Goal: Task Accomplishment & Management: Manage account settings

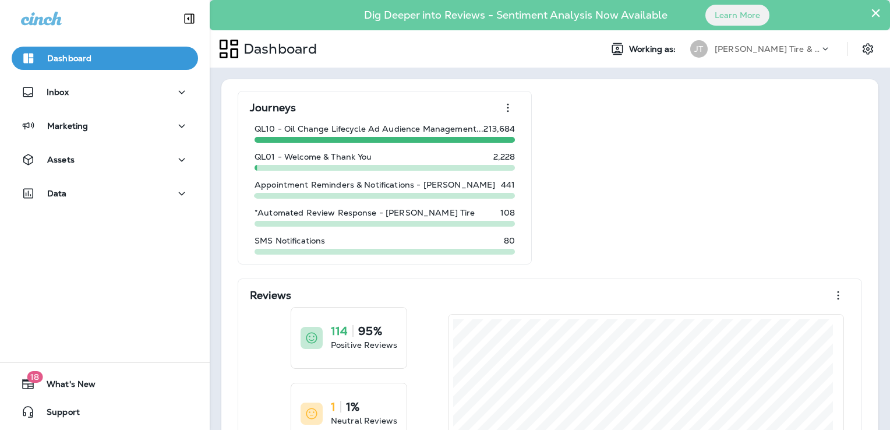
click at [717, 136] on div "Journeys QL10 - Oil Change Lifecycle Ad Audience Management... 213,684 QL01 - W…" at bounding box center [550, 346] width 634 height 510
click at [130, 189] on div "Data" at bounding box center [105, 193] width 168 height 15
click at [820, 48] on icon at bounding box center [826, 49] width 12 height 12
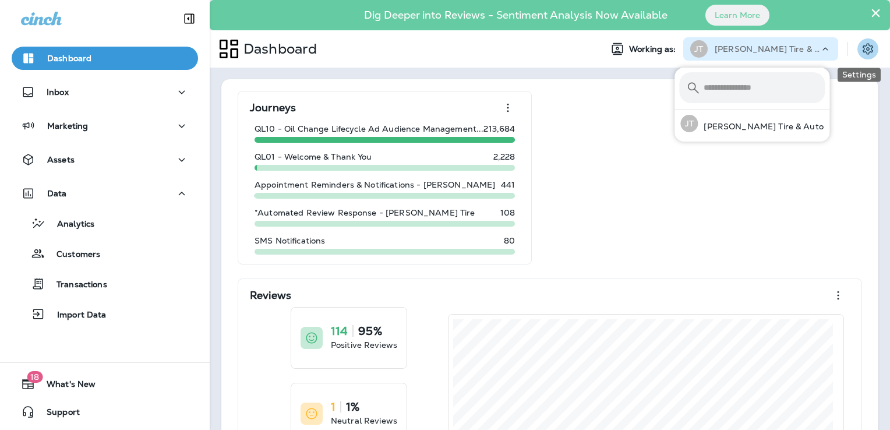
click at [868, 48] on button "Settings" at bounding box center [868, 48] width 21 height 21
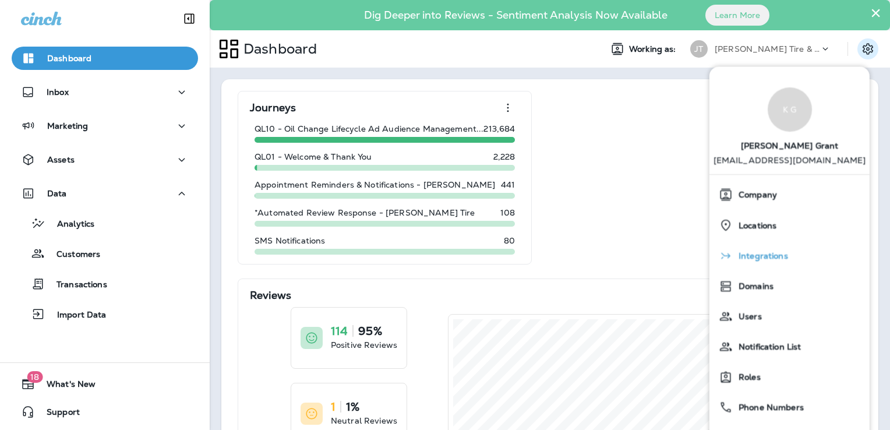
click at [781, 253] on span "Integrations" at bounding box center [760, 257] width 55 height 10
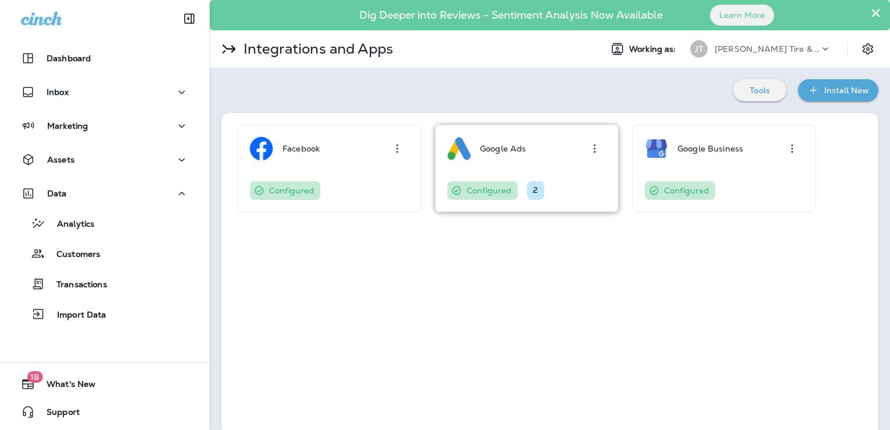
click at [498, 157] on div "Google Ads" at bounding box center [503, 148] width 46 height 23
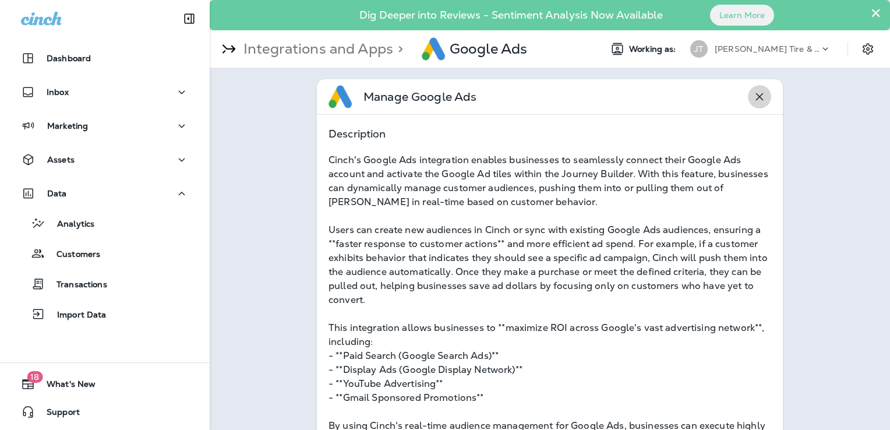
click at [753, 96] on icon "button" at bounding box center [760, 97] width 14 height 14
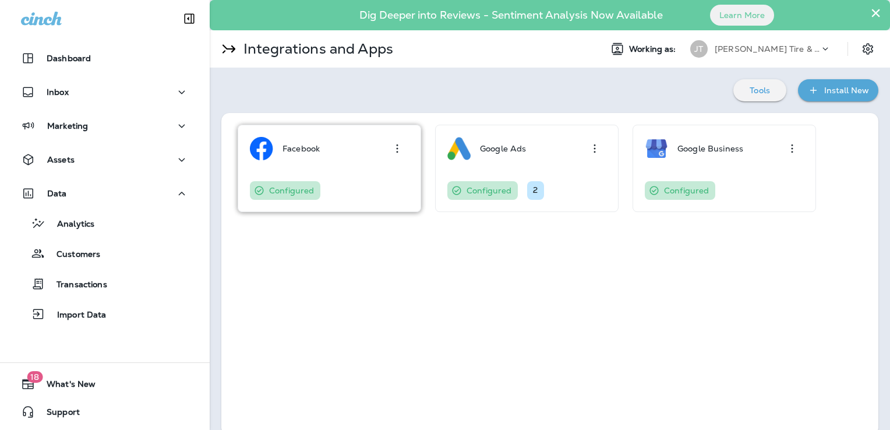
click at [399, 148] on icon "button" at bounding box center [397, 149] width 14 height 14
click at [366, 178] on div "Edit" at bounding box center [371, 181] width 16 height 14
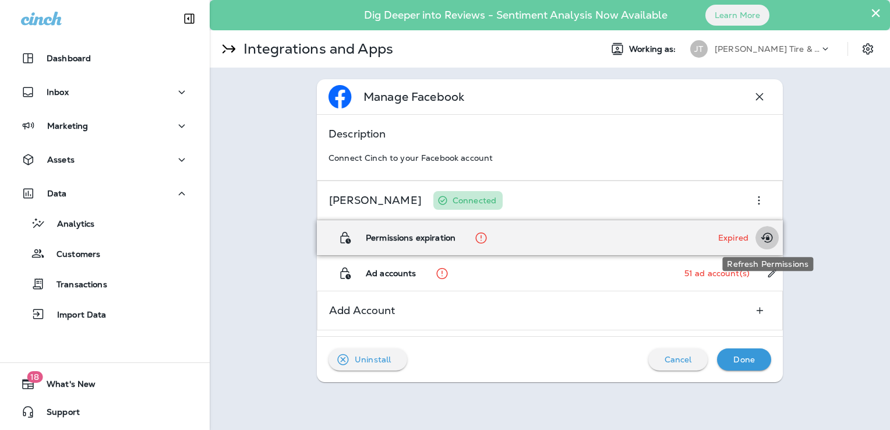
click at [766, 237] on icon "Refresh Permissions" at bounding box center [767, 238] width 14 height 14
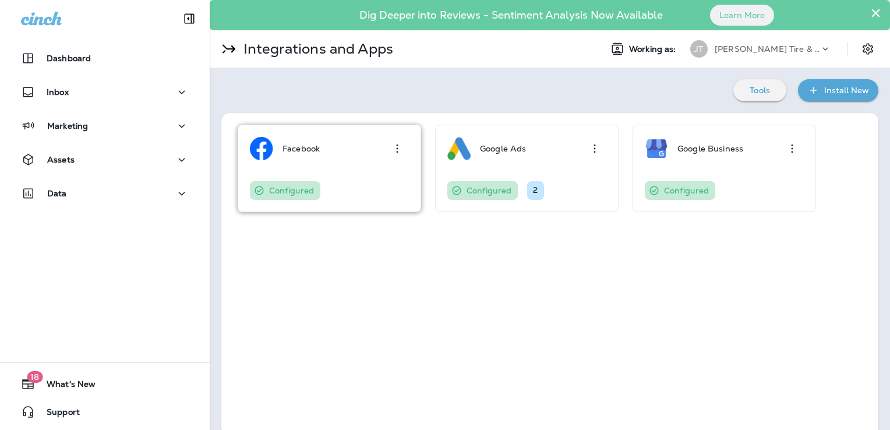
click at [330, 148] on div "Facebook" at bounding box center [329, 148] width 159 height 23
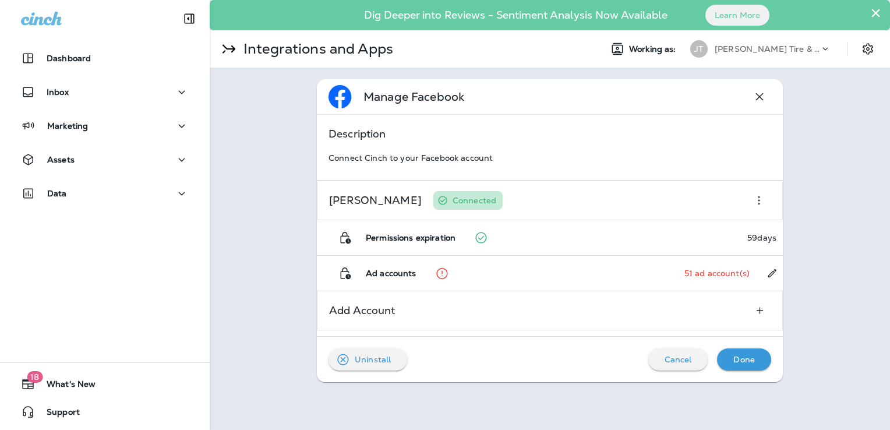
click at [759, 97] on icon "button" at bounding box center [760, 97] width 8 height 8
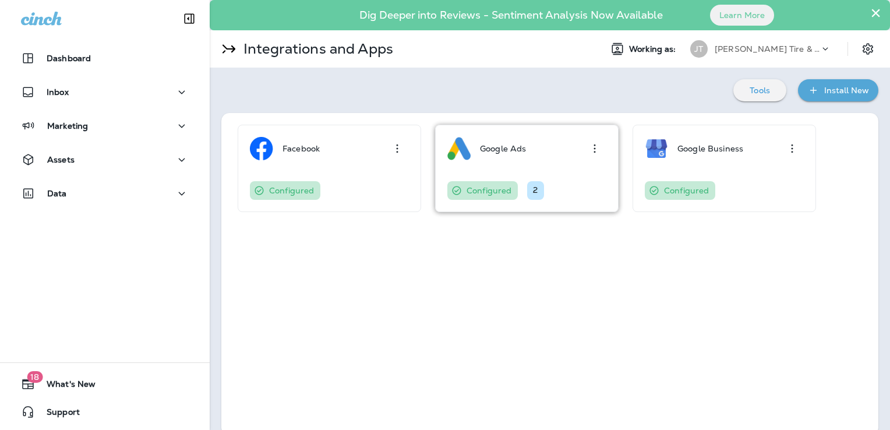
click at [531, 147] on div "Google Ads" at bounding box center [526, 148] width 159 height 23
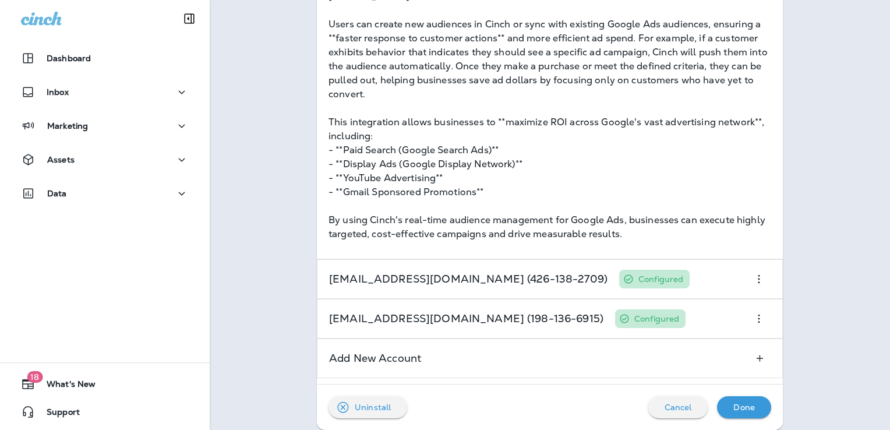
scroll to position [216, 0]
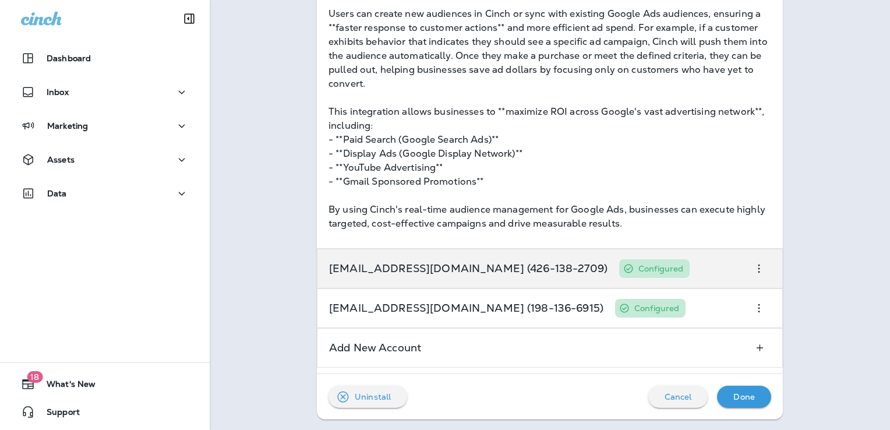
click at [432, 269] on p "[EMAIL_ADDRESS][DOMAIN_NAME] (426-138-2709)" at bounding box center [468, 268] width 279 height 9
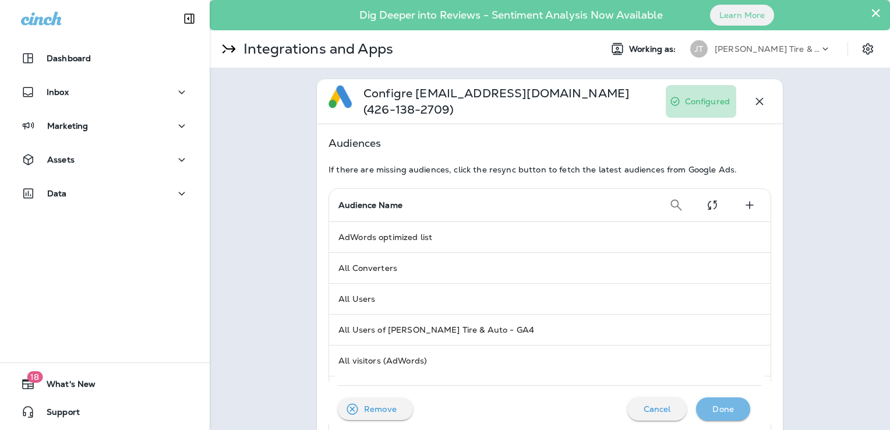
click at [722, 410] on p "Done" at bounding box center [724, 408] width 22 height 9
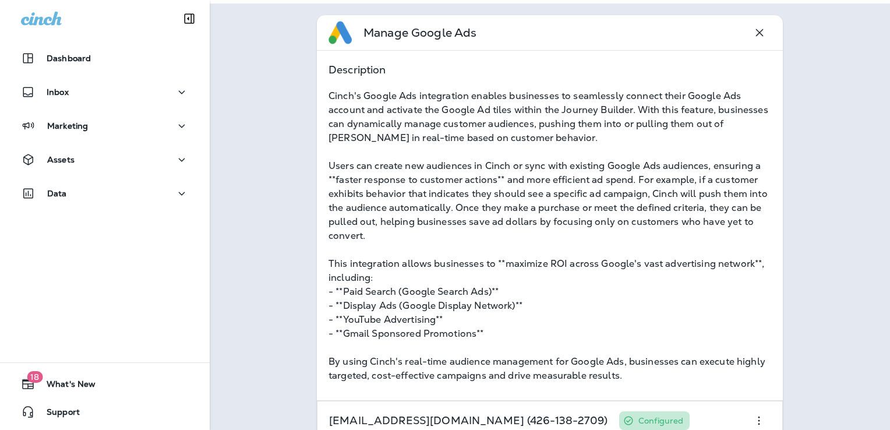
scroll to position [216, 0]
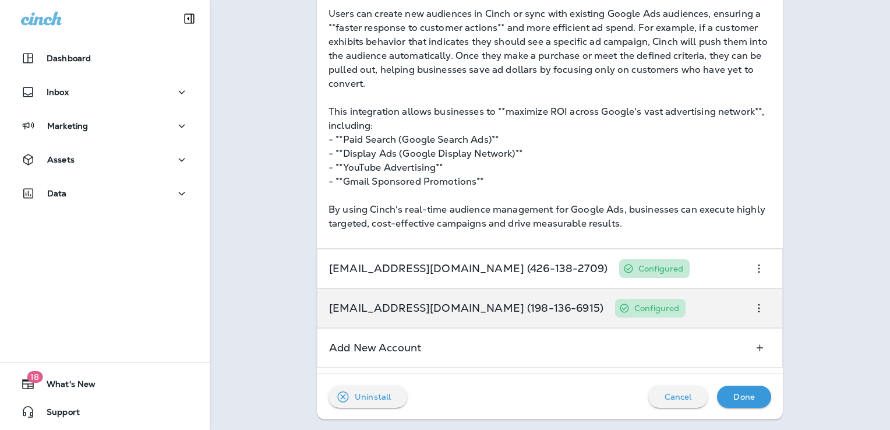
click at [723, 306] on div "[EMAIL_ADDRESS][DOMAIN_NAME] (198-136-6915) Configured" at bounding box center [550, 308] width 466 height 40
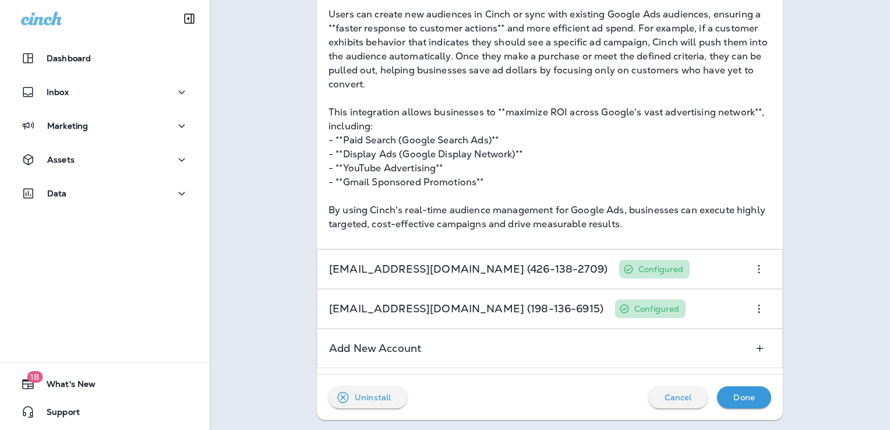
scroll to position [216, 0]
click at [739, 393] on p "Done" at bounding box center [745, 396] width 22 height 9
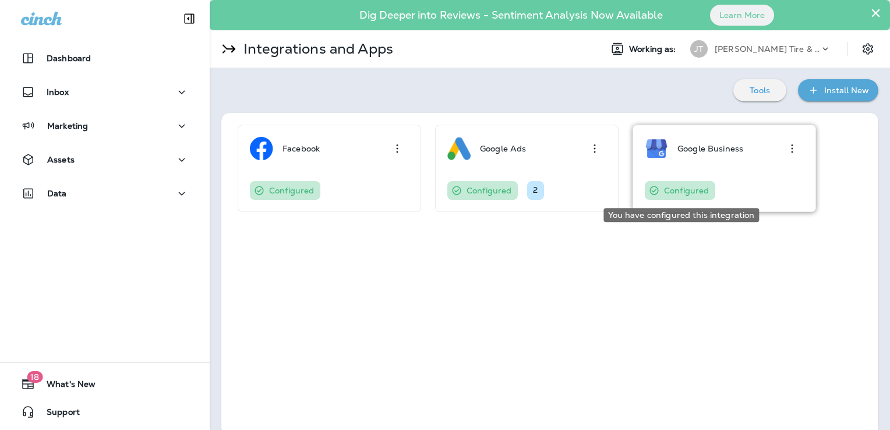
click at [702, 192] on p "Configured" at bounding box center [686, 190] width 45 height 9
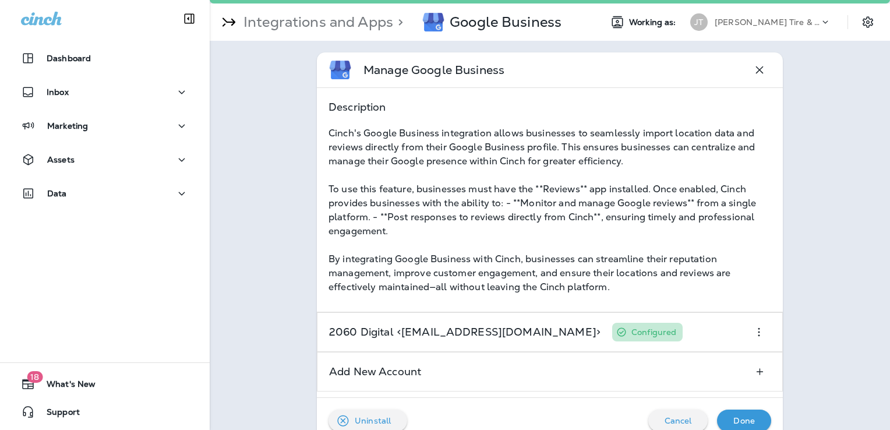
scroll to position [51, 0]
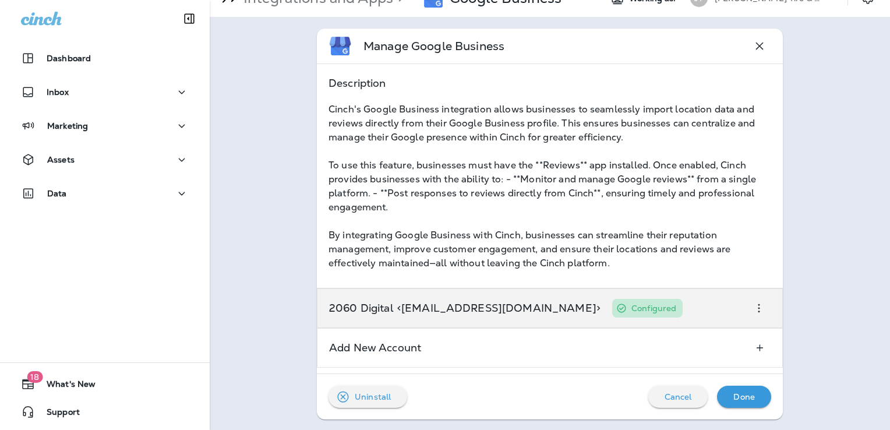
click at [685, 302] on div "2060 Digital <[EMAIL_ADDRESS][DOMAIN_NAME]> Configured" at bounding box center [550, 308] width 466 height 40
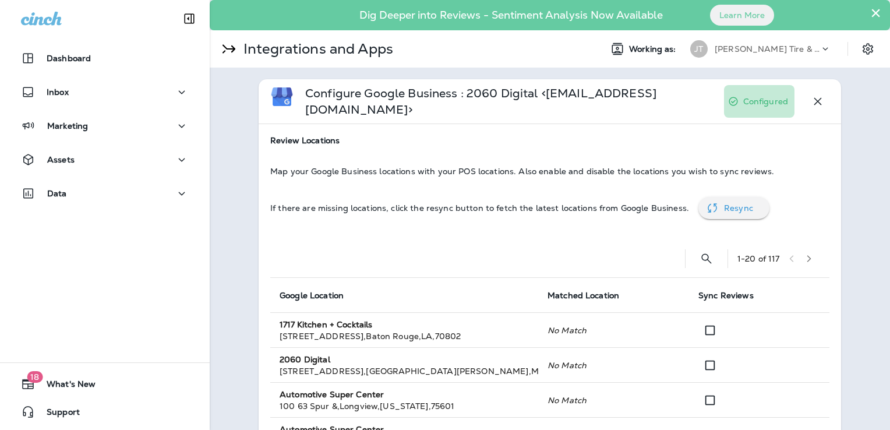
click at [811, 250] on button "button" at bounding box center [809, 258] width 17 height 17
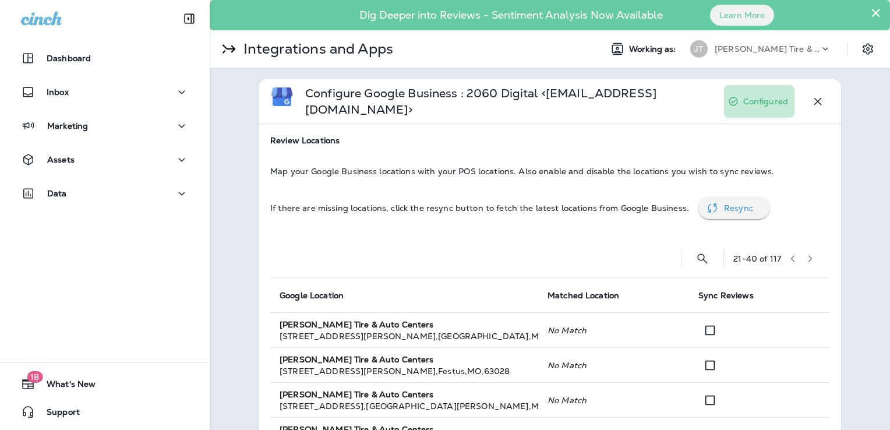
click at [806, 255] on icon "button" at bounding box center [810, 259] width 8 height 8
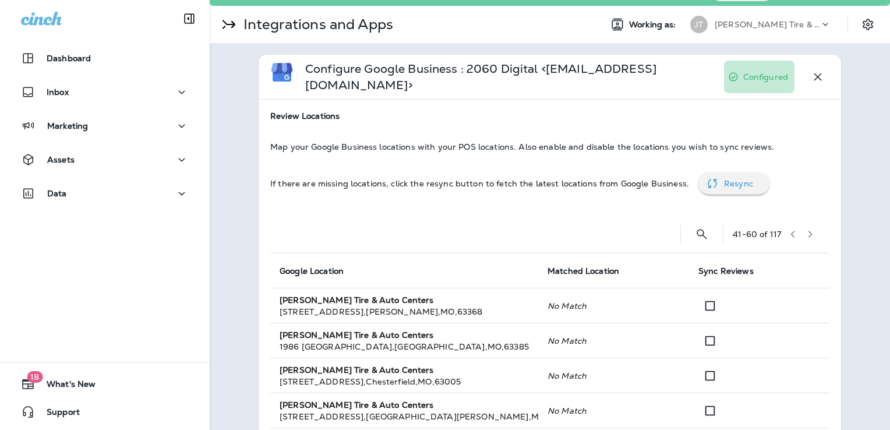
scroll to position [22, 0]
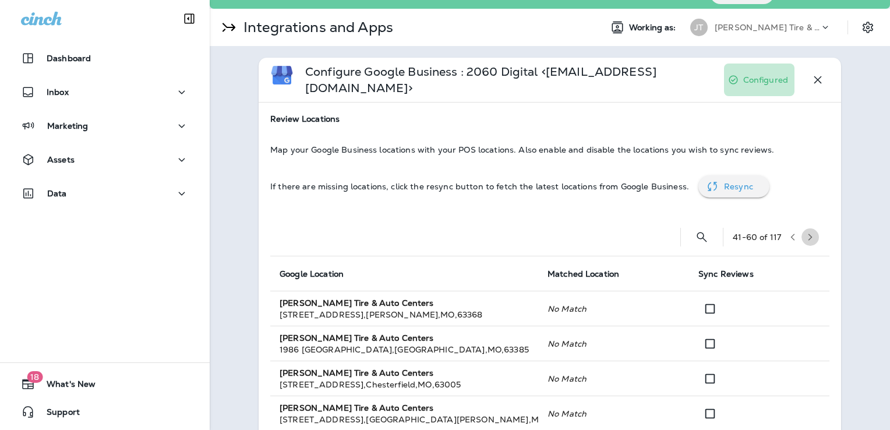
click at [806, 233] on icon "button" at bounding box center [810, 237] width 8 height 8
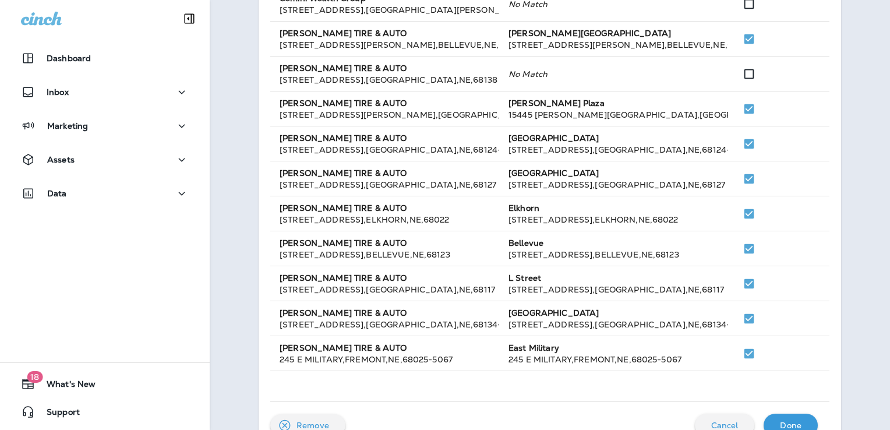
scroll to position [661, 0]
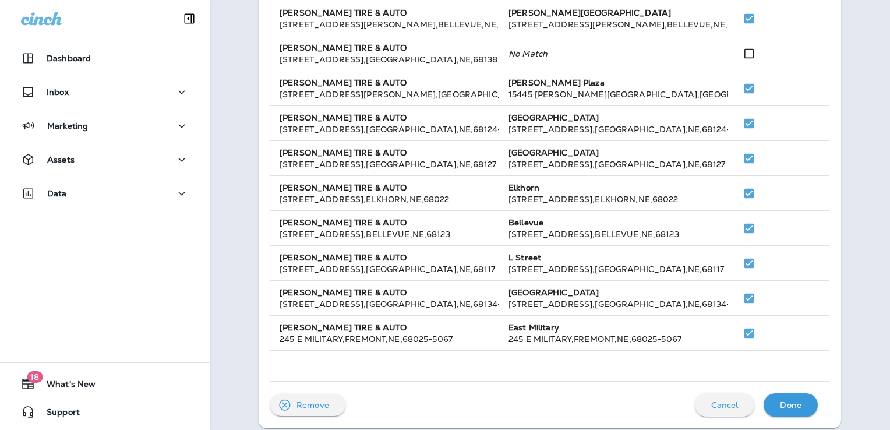
click at [788, 400] on p "Done" at bounding box center [791, 404] width 22 height 9
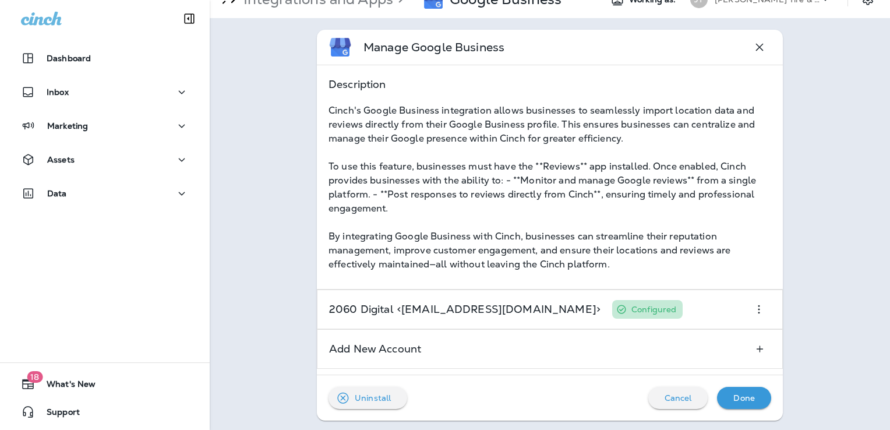
scroll to position [51, 0]
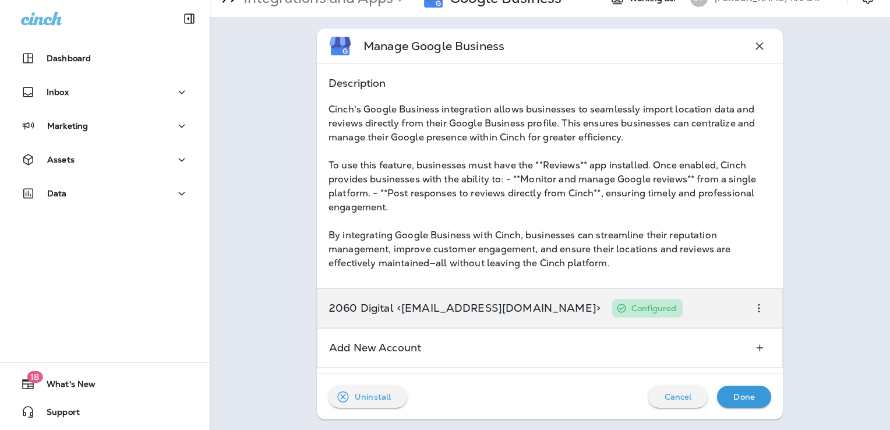
click at [753, 304] on icon "button" at bounding box center [759, 308] width 14 height 14
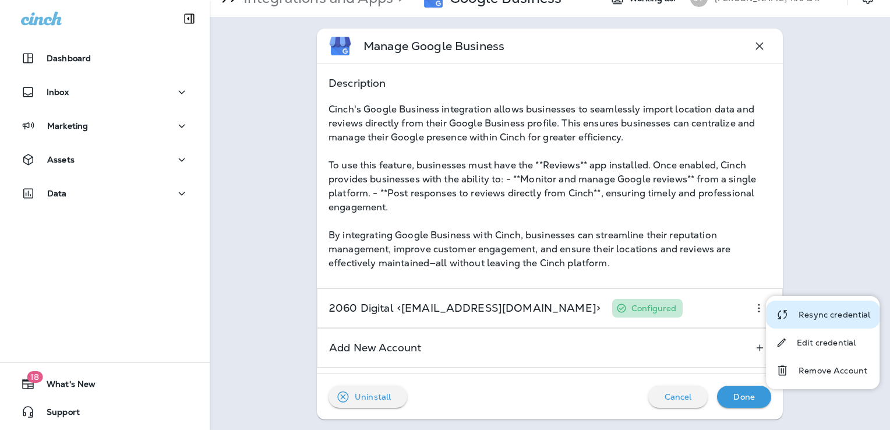
click at [827, 312] on p "Resync credential" at bounding box center [835, 314] width 72 height 9
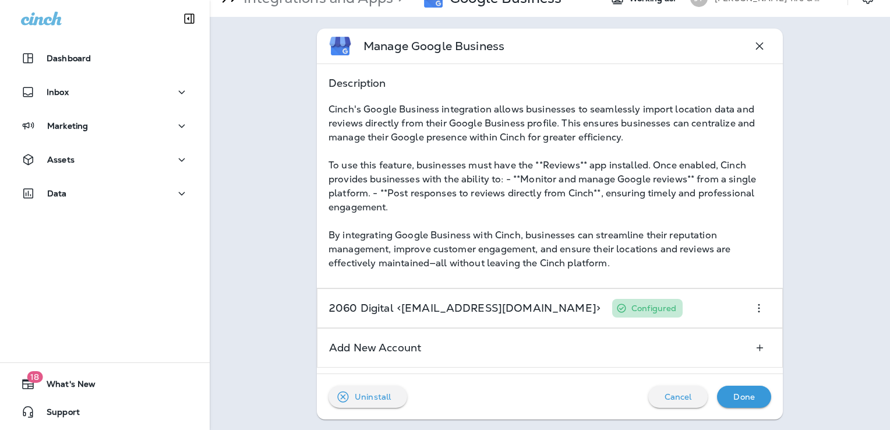
scroll to position [0, 0]
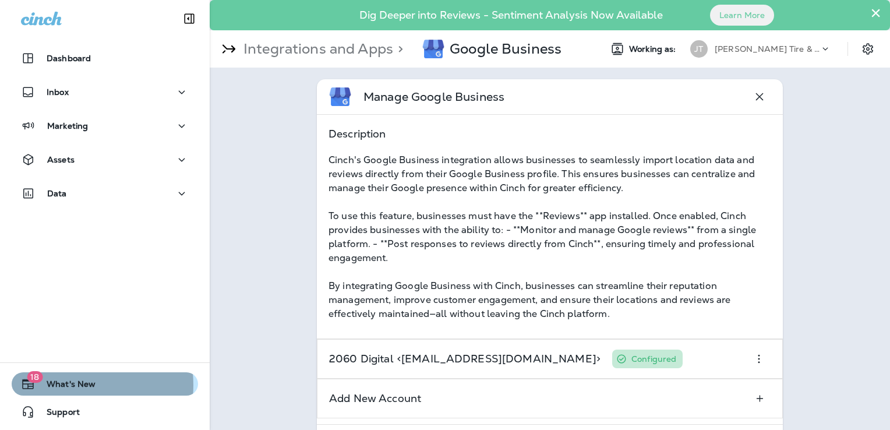
click at [64, 385] on span "What's New" at bounding box center [65, 386] width 61 height 14
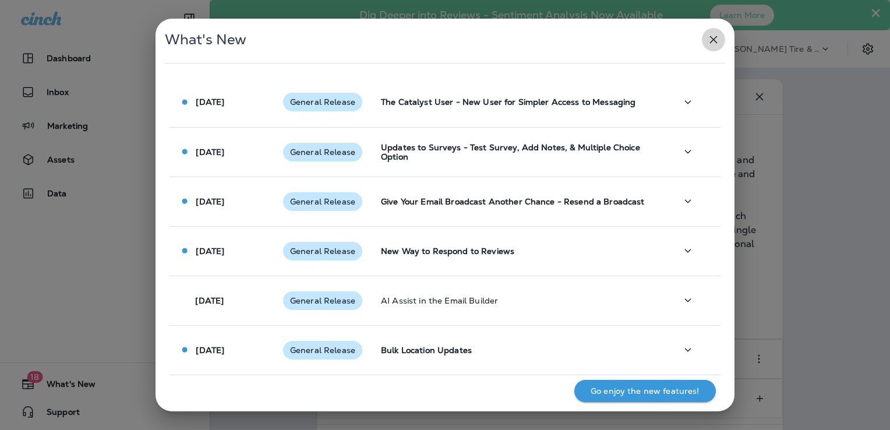
click at [712, 40] on icon "button" at bounding box center [714, 40] width 8 height 8
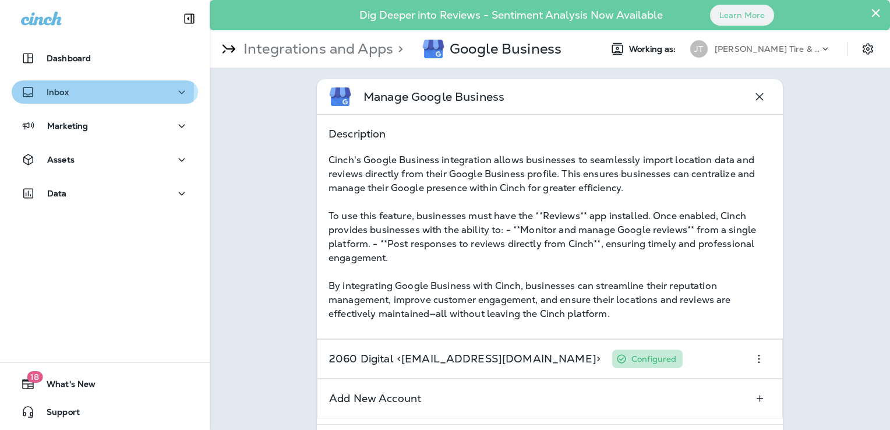
click at [59, 89] on p "Inbox" at bounding box center [58, 91] width 22 height 9
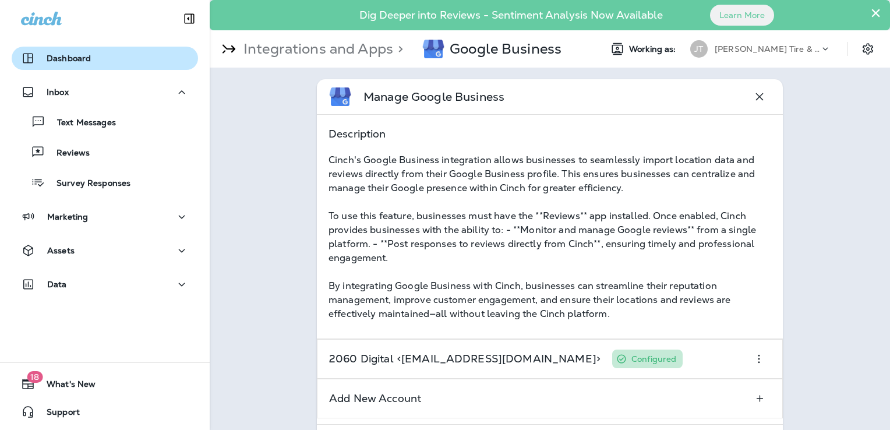
click at [72, 55] on p "Dashboard" at bounding box center [69, 58] width 44 height 9
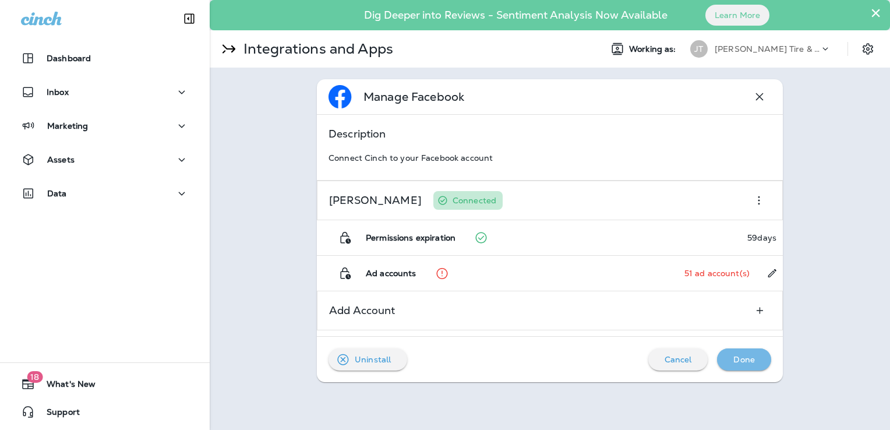
click at [744, 358] on p "Done" at bounding box center [745, 359] width 22 height 9
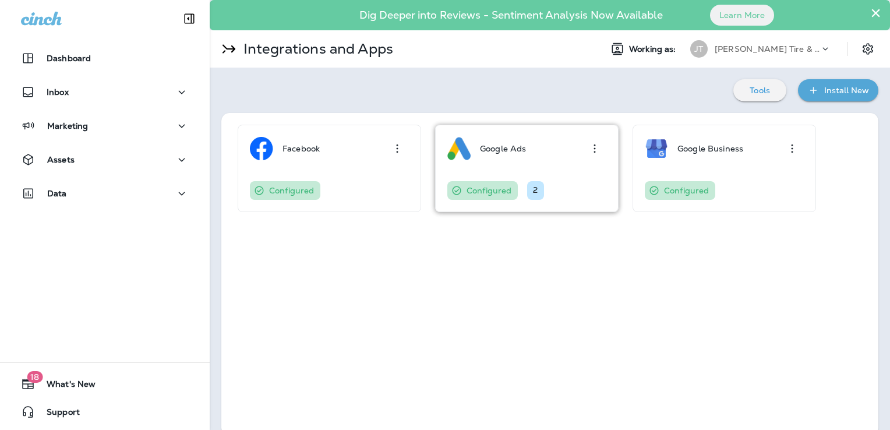
click at [515, 151] on p "Google Ads" at bounding box center [503, 148] width 46 height 9
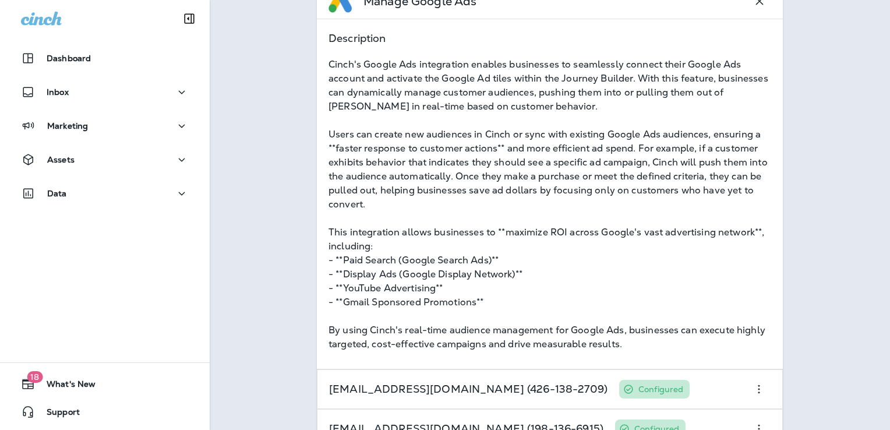
scroll to position [216, 0]
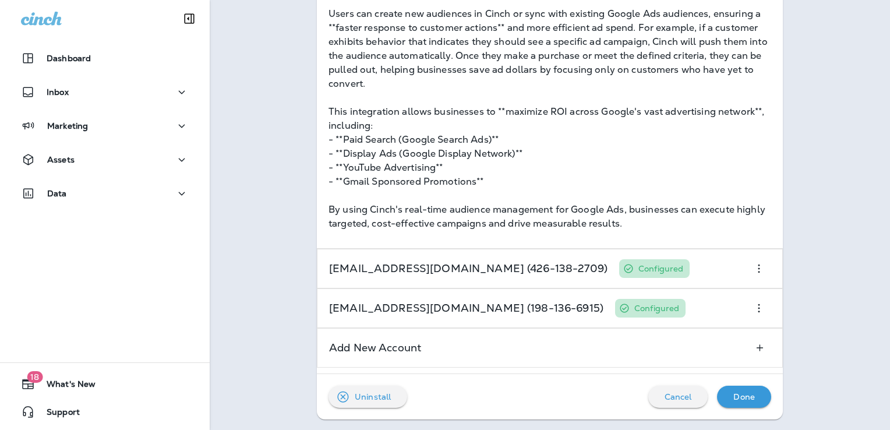
click at [744, 395] on p "Done" at bounding box center [745, 396] width 22 height 9
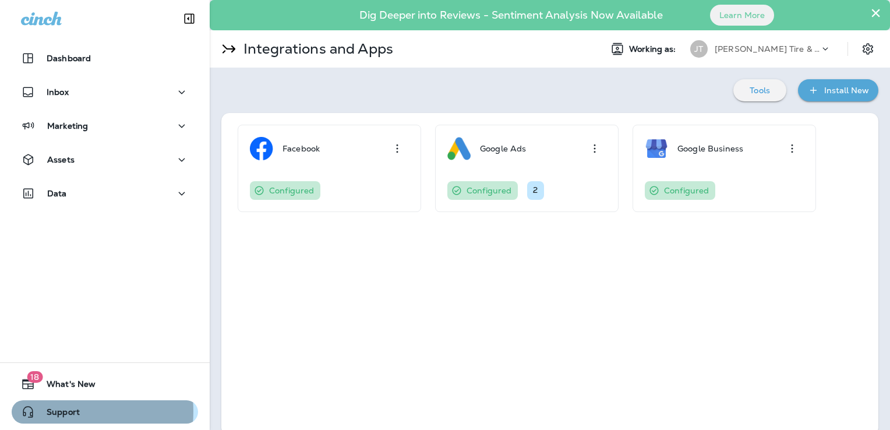
click at [55, 411] on span "Support" at bounding box center [57, 414] width 45 height 14
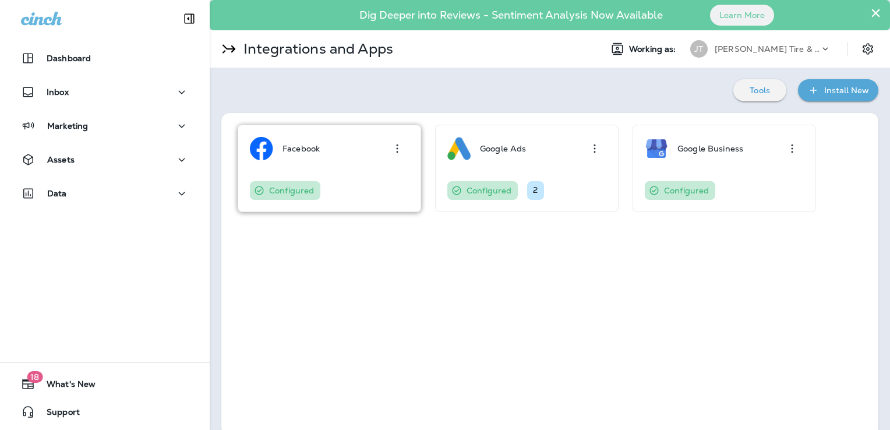
click at [337, 150] on div "Facebook" at bounding box center [329, 148] width 159 height 23
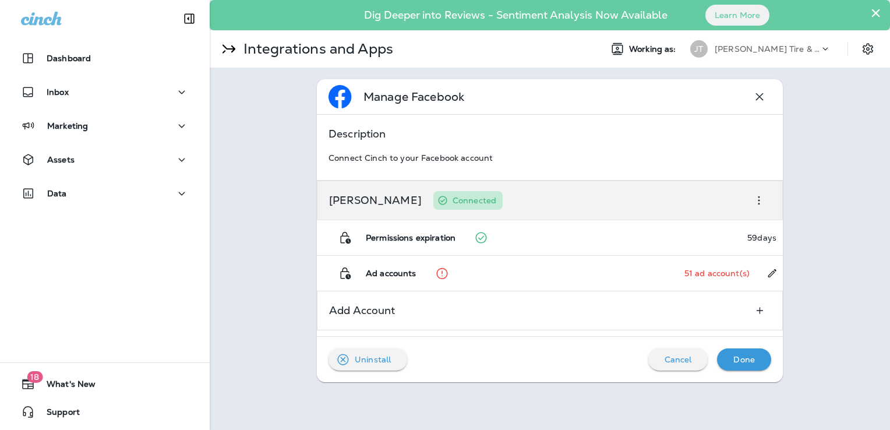
click at [762, 198] on icon "button" at bounding box center [759, 200] width 14 height 14
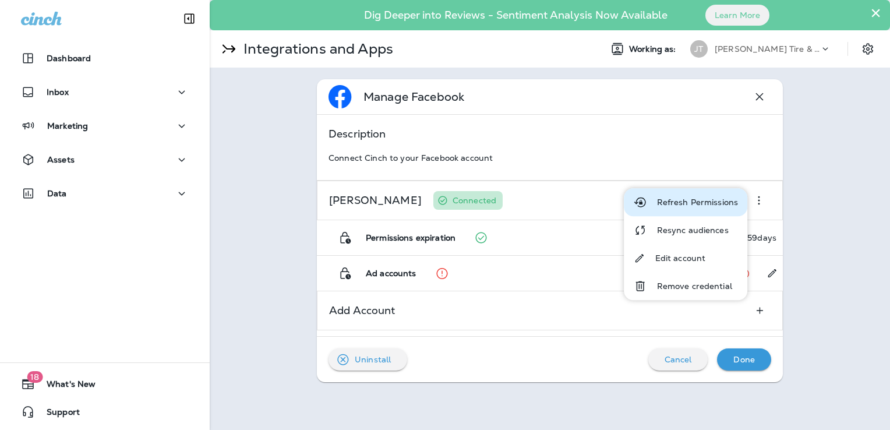
click at [688, 202] on p "Refresh Permissions" at bounding box center [698, 202] width 82 height 9
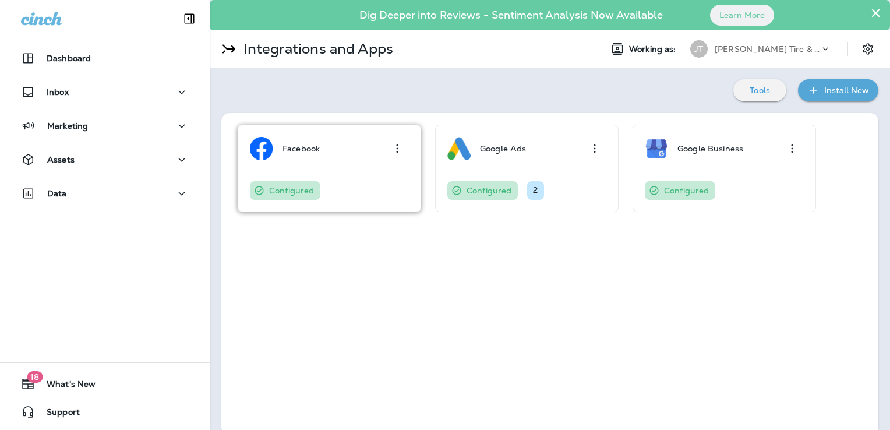
click at [297, 148] on p "Facebook" at bounding box center [301, 148] width 37 height 9
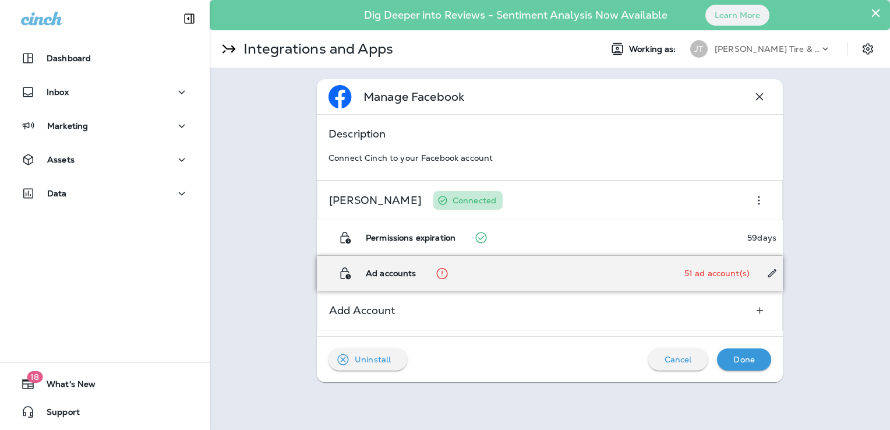
click at [402, 273] on p "Ad accounts" at bounding box center [391, 273] width 51 height 9
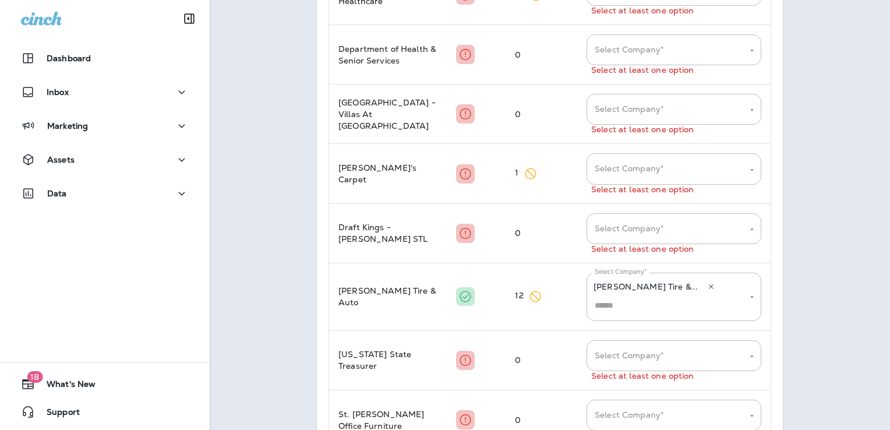
scroll to position [2012, 0]
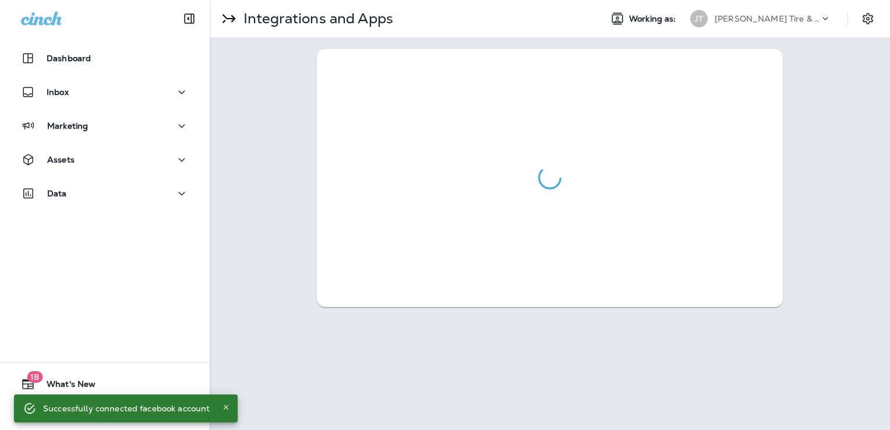
click at [748, 264] on div at bounding box center [550, 178] width 466 height 258
